Goal: Book appointment/travel/reservation

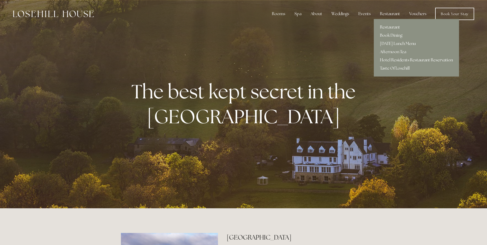
click at [390, 59] on link "Hotel Residents Restaurant Reservation" at bounding box center [416, 60] width 85 height 8
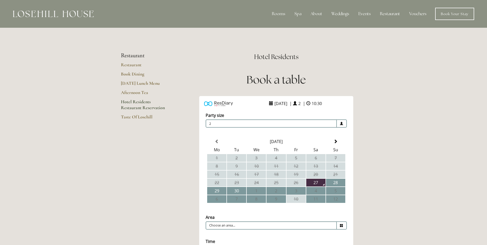
click at [10, 9] on div "Rooms Rooms Your Stay Book a stay Offers Spa About" at bounding box center [243, 14] width 477 height 28
click at [9, 7] on div "Rooms Rooms Your Stay Book a stay Offers Spa About" at bounding box center [243, 14] width 477 height 28
